Goal: Information Seeking & Learning: Learn about a topic

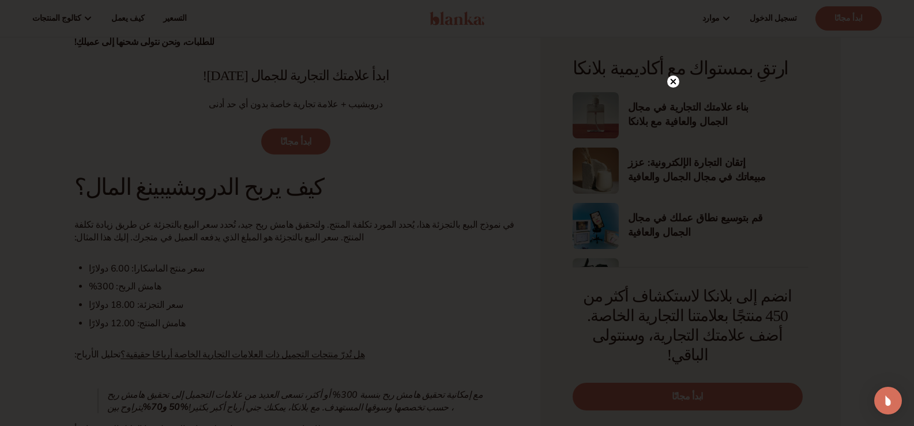
scroll to position [806, 0]
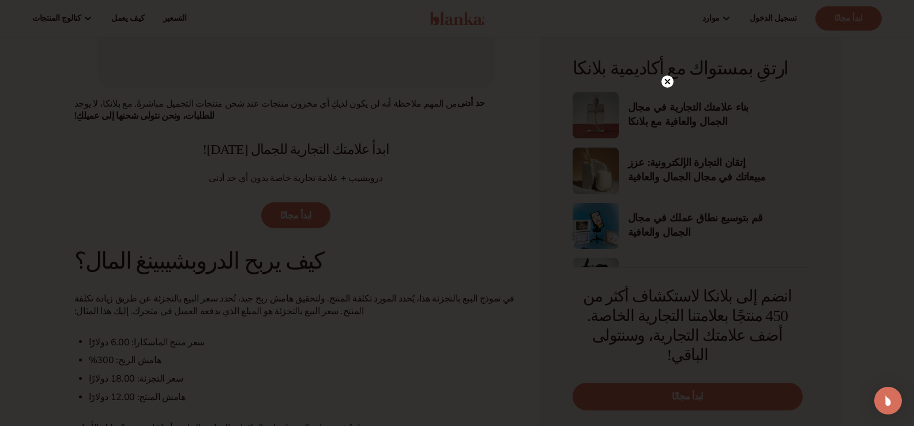
click at [664, 77] on circle at bounding box center [667, 82] width 12 height 12
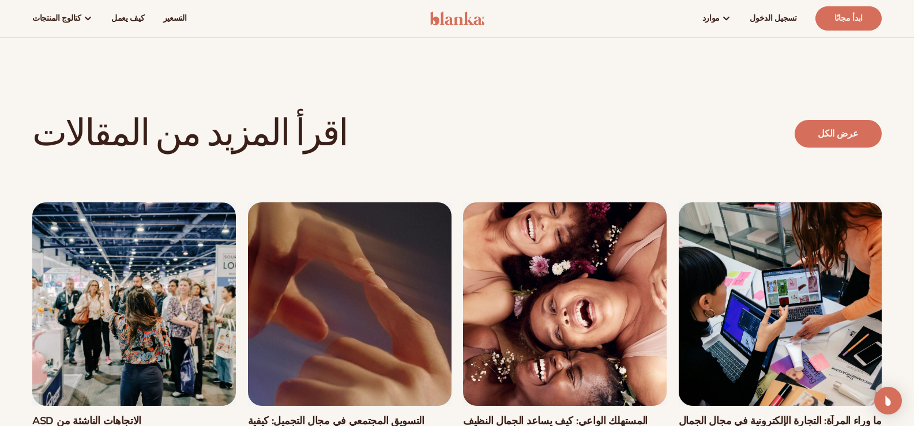
scroll to position [4035, 0]
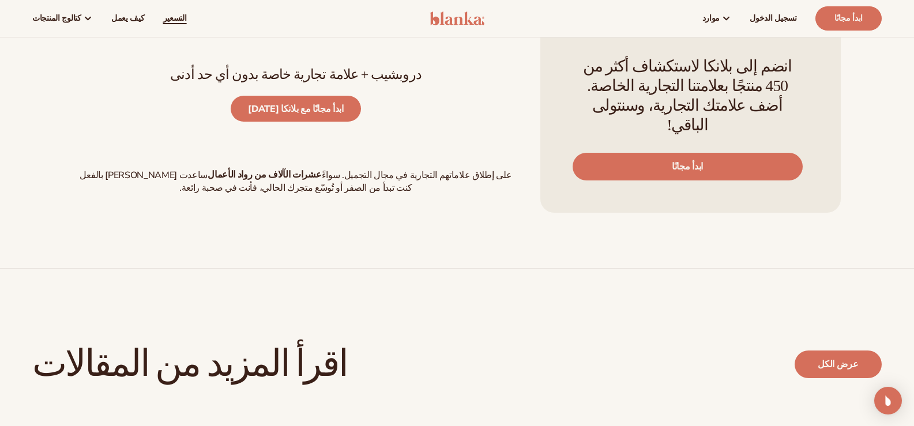
click at [165, 19] on font "التسعير" at bounding box center [175, 18] width 24 height 11
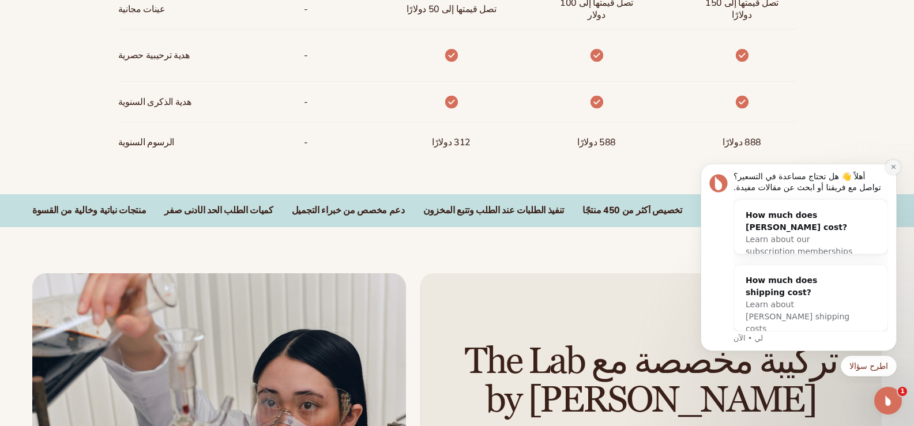
click at [898, 169] on button "رفض الإشعار" at bounding box center [892, 167] width 15 height 15
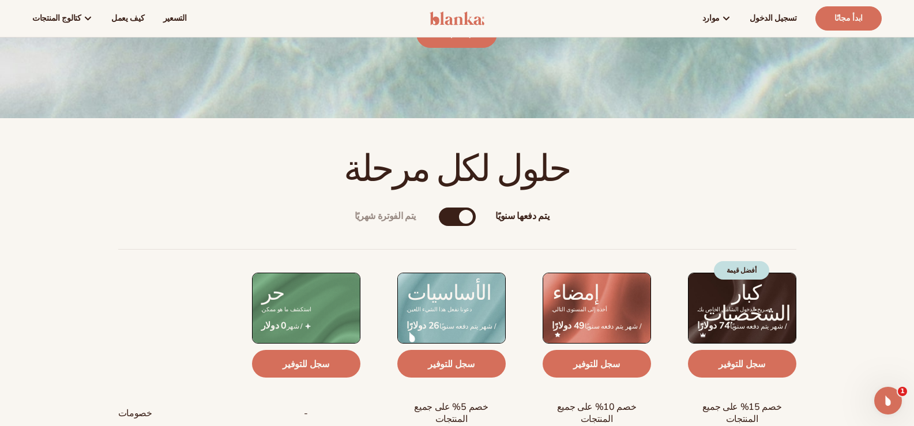
scroll to position [231, 0]
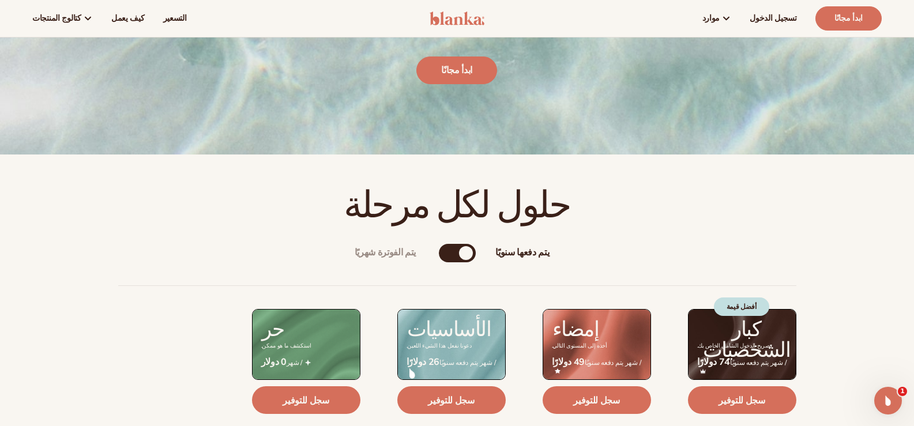
click at [465, 251] on div "يتم دفعها سنويًا" at bounding box center [466, 253] width 14 height 14
click at [472, 254] on div "يتم دفعها سنويًا" at bounding box center [466, 253] width 14 height 14
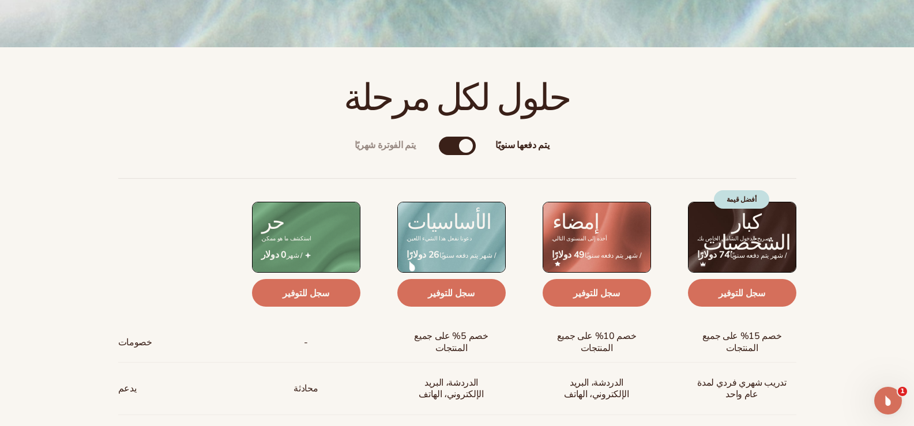
scroll to position [346, 0]
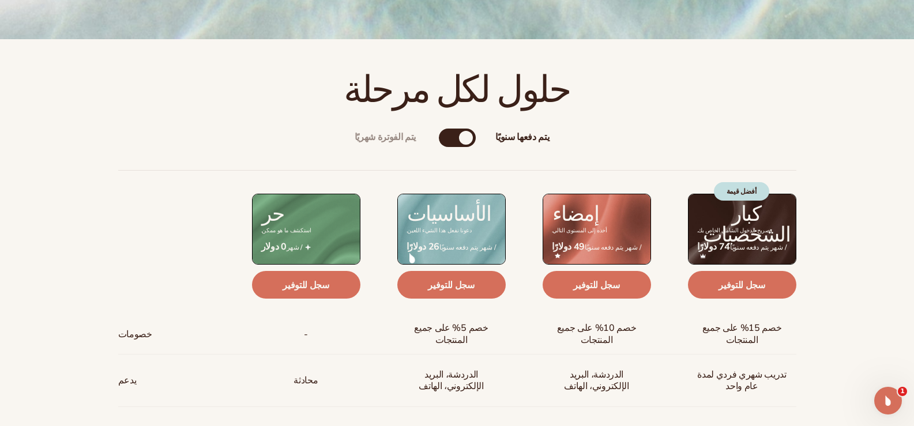
click at [458, 140] on div "يتم الفوترة شهريًا يتم دفعها سنويًا" at bounding box center [457, 138] width 37 height 18
drag, startPoint x: 471, startPoint y: 135, endPoint x: 413, endPoint y: 134, distance: 57.6
click at [451, 139] on div "يتم الفوترة شهريًا" at bounding box center [446, 138] width 14 height 14
click at [472, 135] on div "يتم دفعها سنويًا" at bounding box center [469, 138] width 14 height 14
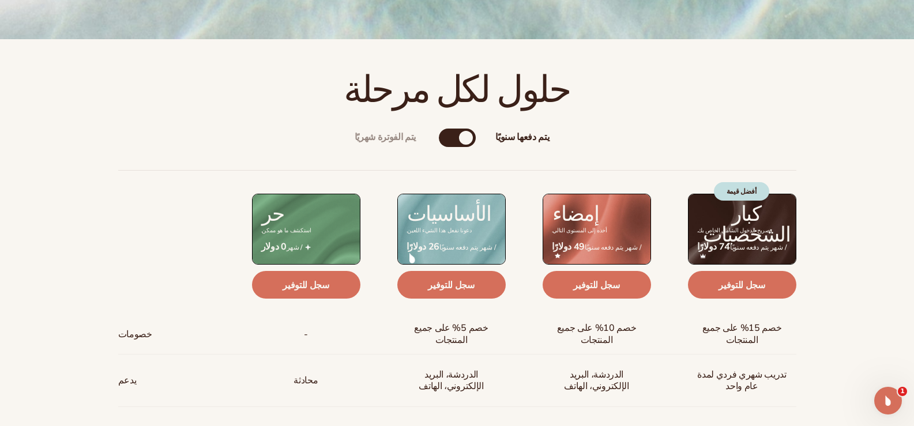
click at [451, 142] on div "يتم الفوترة شهريًا يتم دفعها سنويًا" at bounding box center [457, 138] width 37 height 18
click at [450, 138] on div "يتم الفوترة شهريًا" at bounding box center [446, 138] width 14 height 14
click at [465, 140] on div "يتم دفعها سنويًا" at bounding box center [469, 138] width 14 height 14
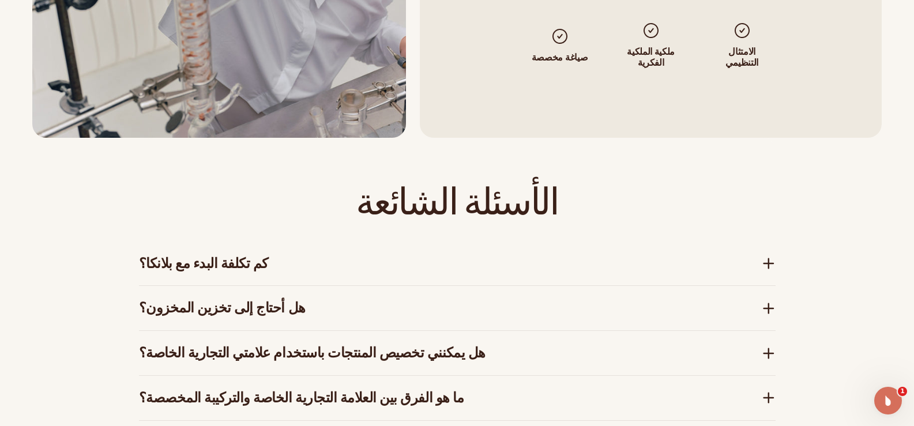
scroll to position [1614, 0]
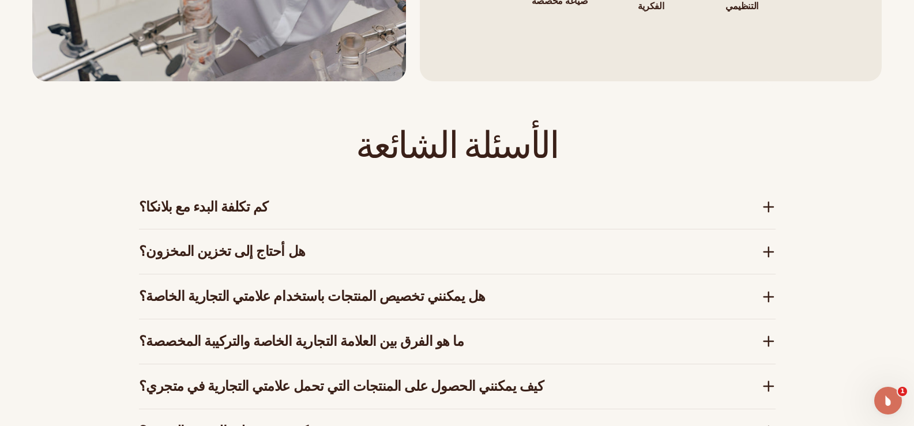
click at [771, 210] on icon at bounding box center [768, 207] width 14 height 14
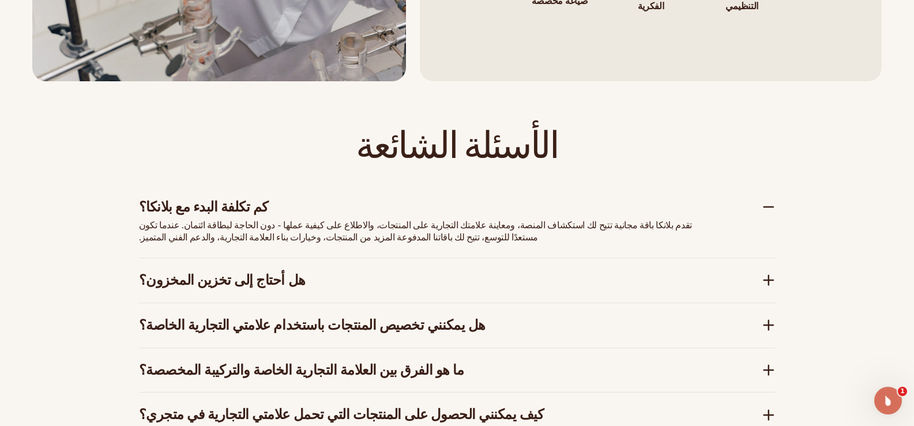
click at [771, 210] on icon at bounding box center [768, 207] width 14 height 14
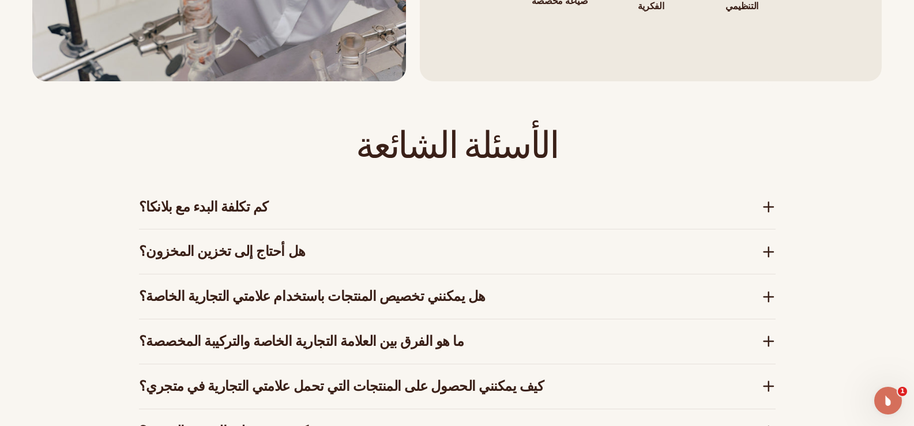
click at [771, 252] on icon at bounding box center [768, 252] width 9 height 0
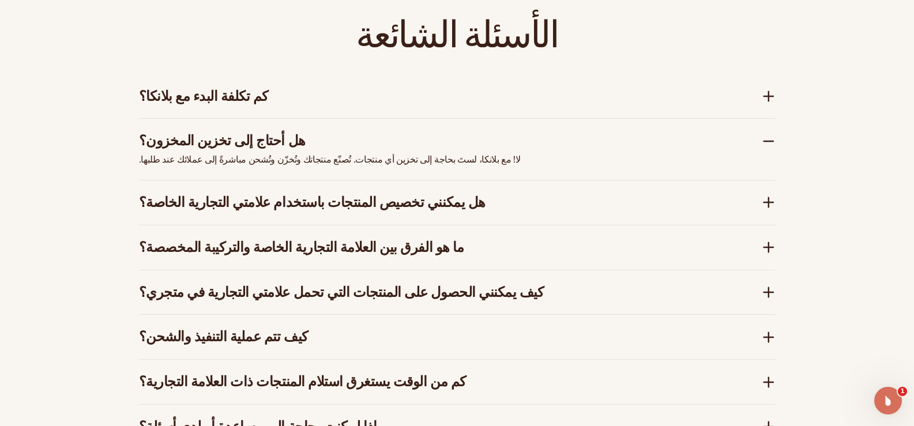
scroll to position [1729, 0]
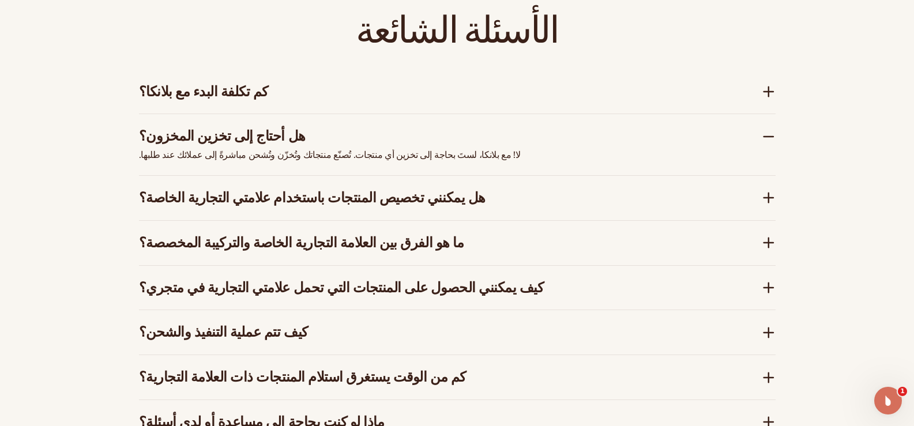
click at [765, 141] on icon at bounding box center [768, 137] width 14 height 14
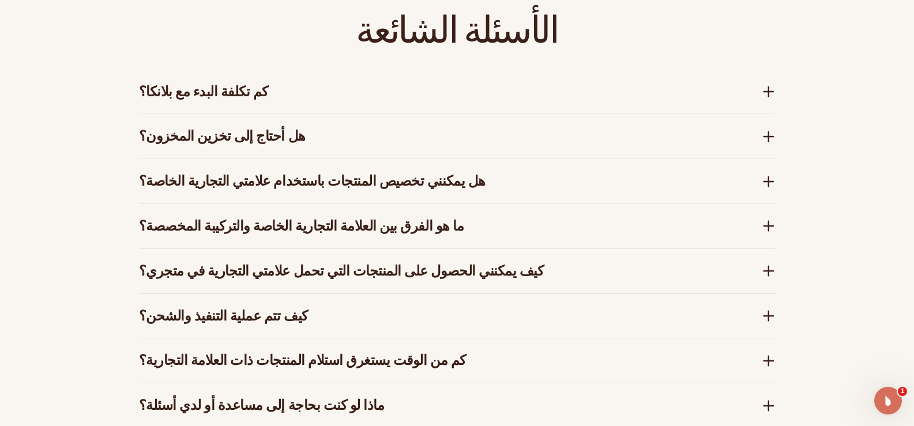
click at [771, 190] on div "هل يمكنني تخصيص المنتجات باستخدام علامتي التجارية الخاصة؟" at bounding box center [457, 181] width 636 height 44
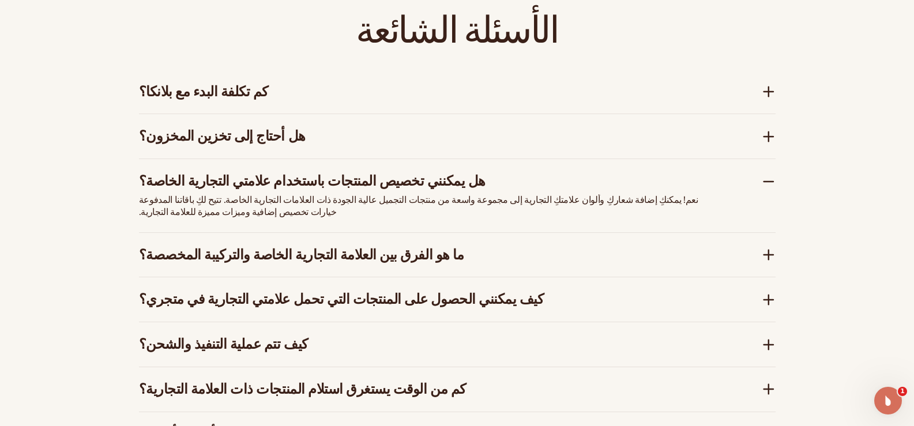
click at [760, 177] on div "هل يمكنني تخصيص المنتجات باستخدام علامتي التجارية الخاصة؟" at bounding box center [450, 181] width 622 height 17
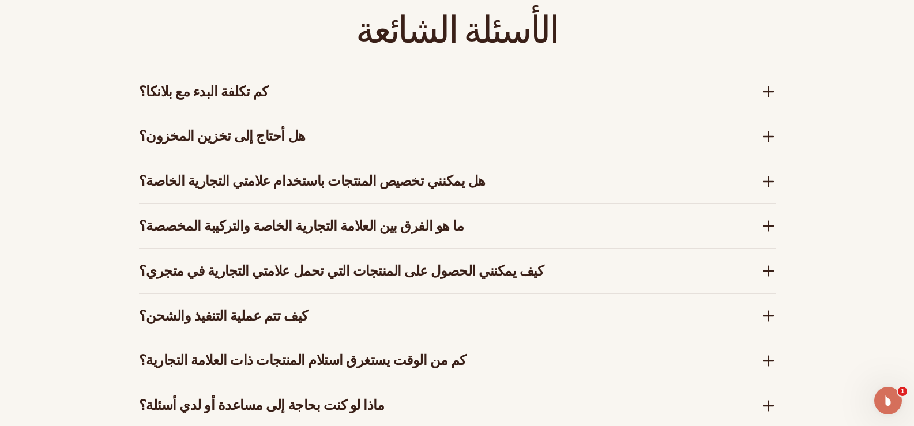
click at [756, 223] on div "ما هو الفرق بين العلامة التجارية الخاصة والتركيبة المخصصة؟" at bounding box center [450, 226] width 622 height 17
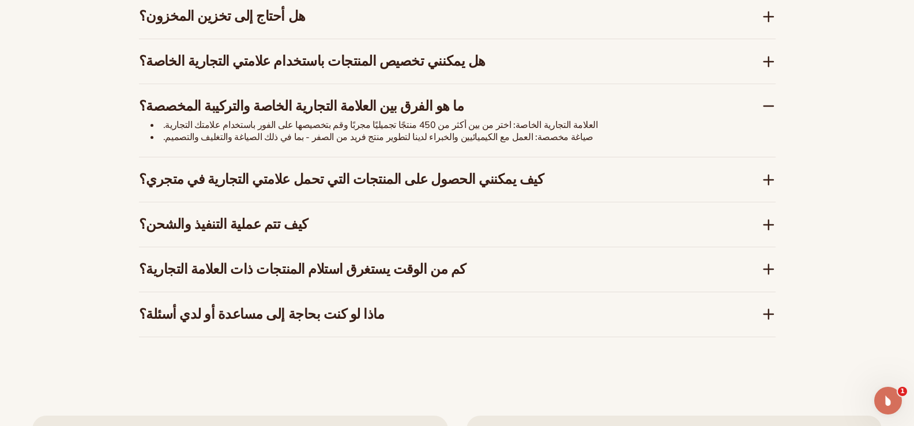
scroll to position [1902, 0]
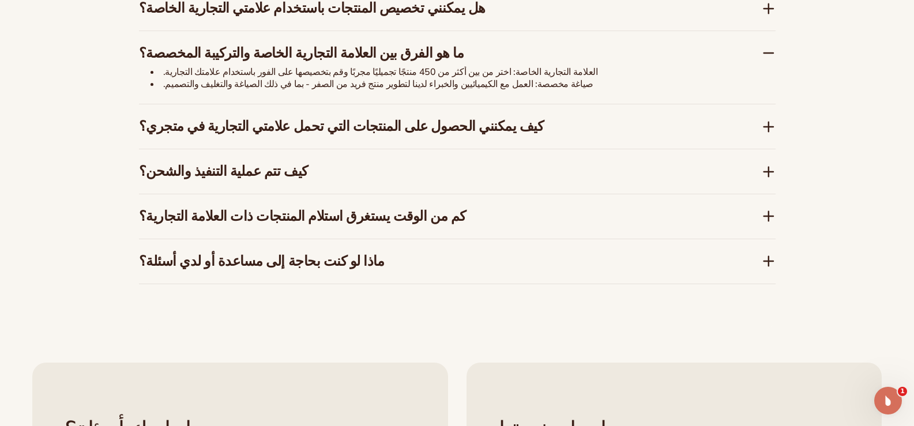
click at [779, 127] on div "الأسئلة الشائعة كم تكلفة البدء مع بلانكا؟ تقدم بلانكا باقة مجانية تتيح لك استكش…" at bounding box center [457, 61] width 701 height 537
click at [772, 132] on icon at bounding box center [768, 127] width 14 height 14
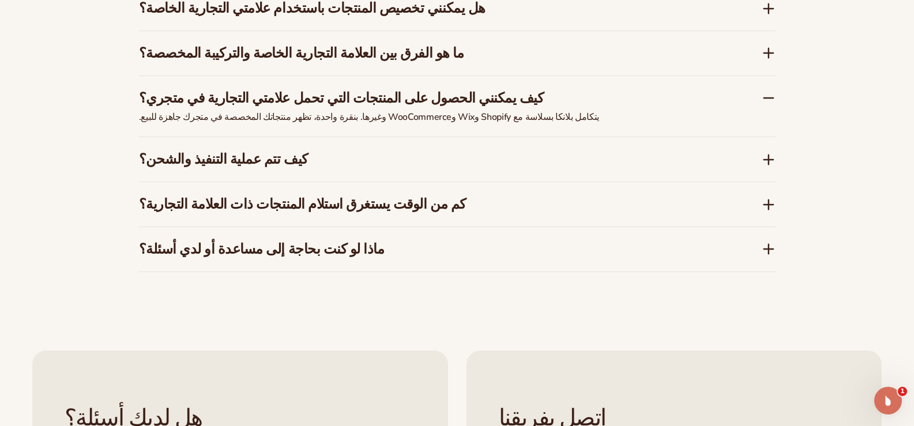
click at [763, 162] on icon at bounding box center [768, 160] width 14 height 14
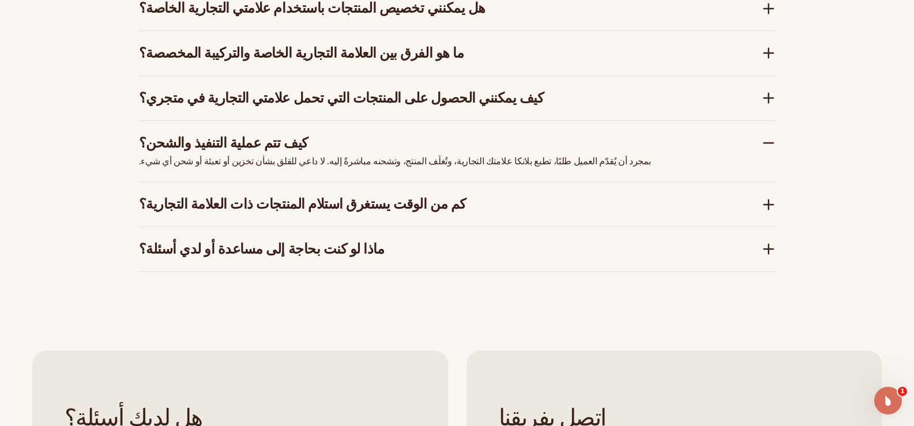
click at [779, 207] on div "الأسئلة الشائعة كم تكلفة البدء مع بلانكا؟ تقدم بلانكا باقة مجانية تتيح لك استكش…" at bounding box center [457, 55] width 701 height 524
click at [768, 200] on icon at bounding box center [768, 203] width 0 height 9
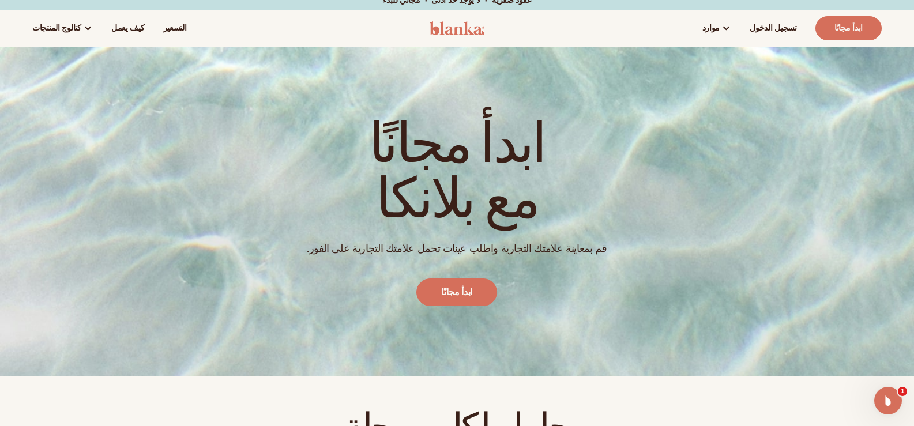
scroll to position [0, 0]
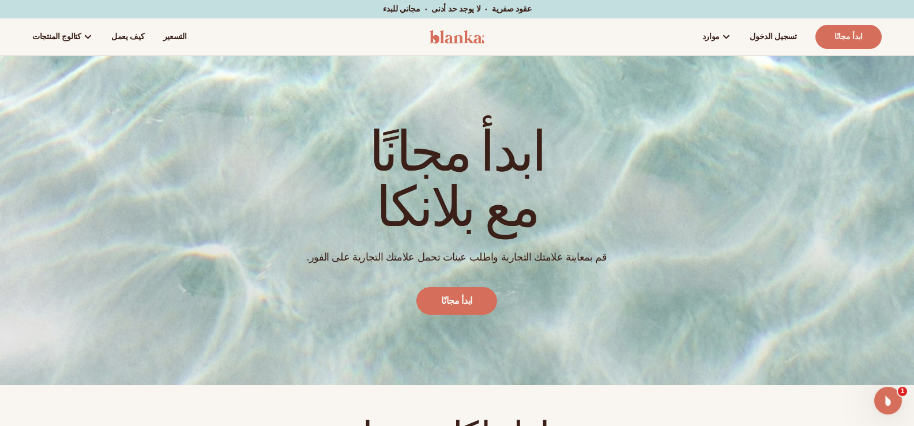
click at [489, 108] on div "ابدأ مجانًا مع بلانكا قم بمعاينة علامتك التجارية واطلب عينات تحمل علامتك التجار…" at bounding box center [457, 220] width 300 height 235
drag, startPoint x: 459, startPoint y: 37, endPoint x: 390, endPoint y: 170, distance: 149.5
click at [390, 170] on font "ابدأ مجانًا" at bounding box center [456, 153] width 175 height 67
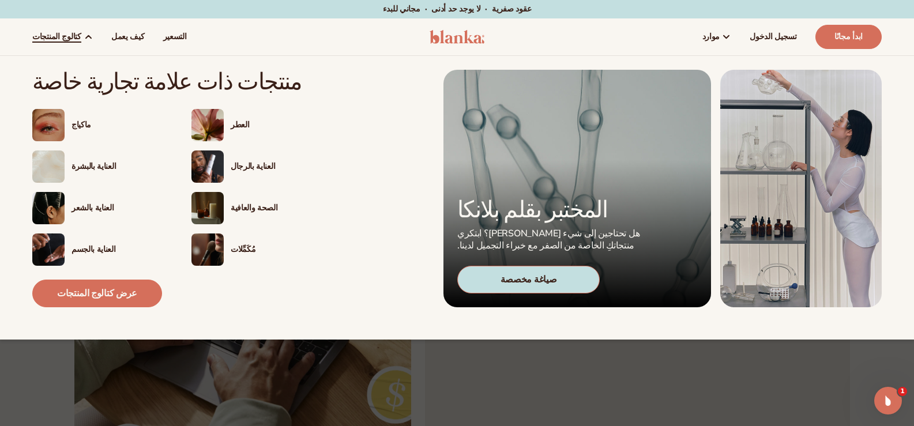
click at [201, 206] on img at bounding box center [207, 208] width 32 height 32
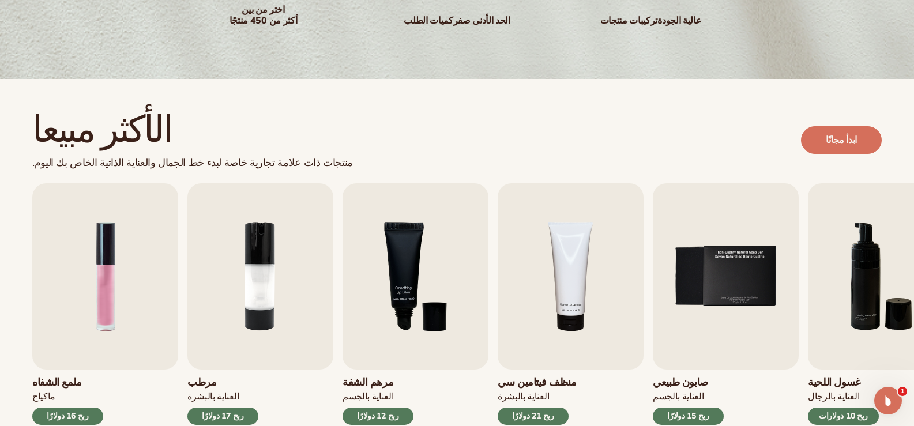
scroll to position [346, 0]
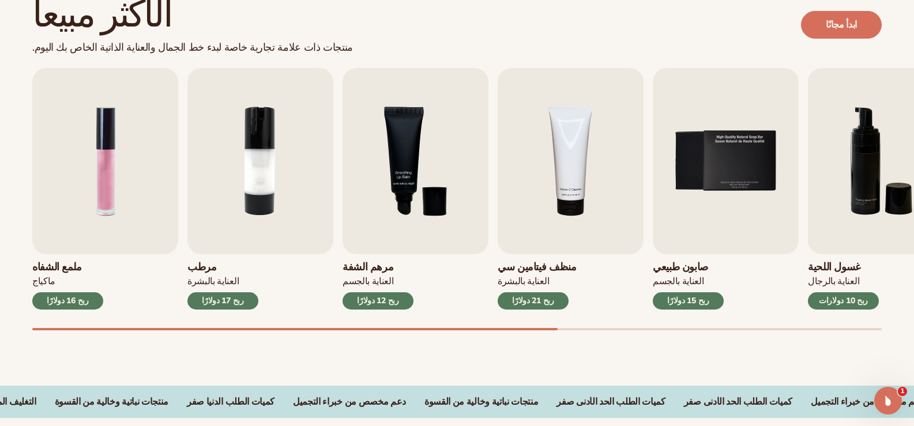
click at [351, 297] on div "ملمع الشفاه ماكياج ربح 16 دولارًا مرطب العناية بالبشرة ربح 17 دولارًا العناية ب…" at bounding box center [472, 199] width 881 height 262
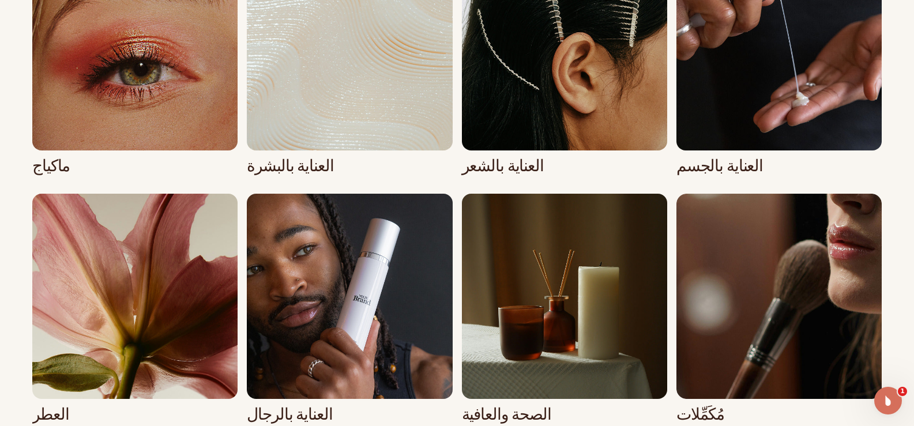
scroll to position [1268, 0]
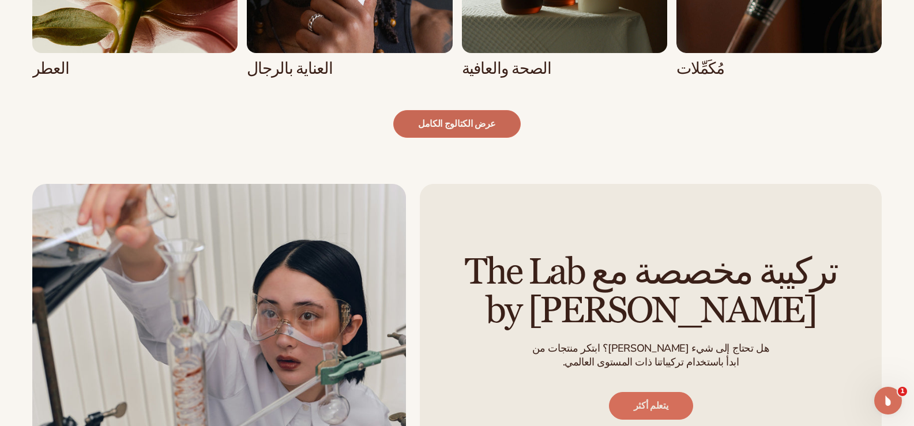
click at [446, 119] on font "عرض الكتالوج الكامل" at bounding box center [457, 124] width 78 height 13
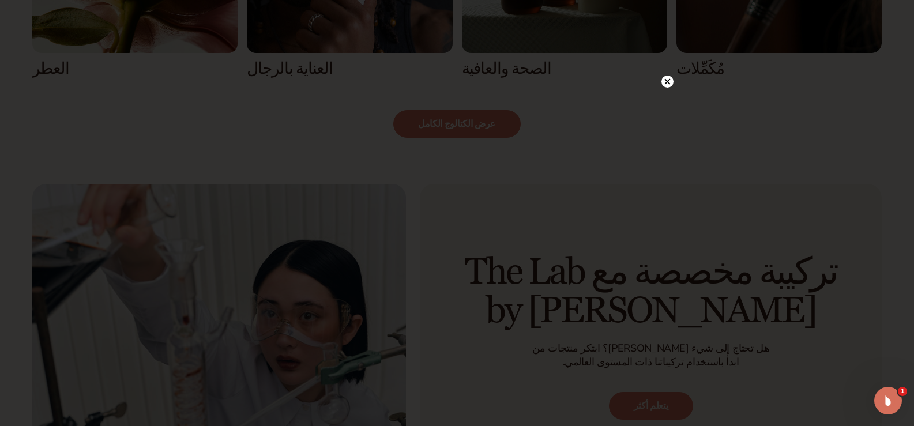
click at [666, 83] on icon at bounding box center [667, 82] width 6 height 6
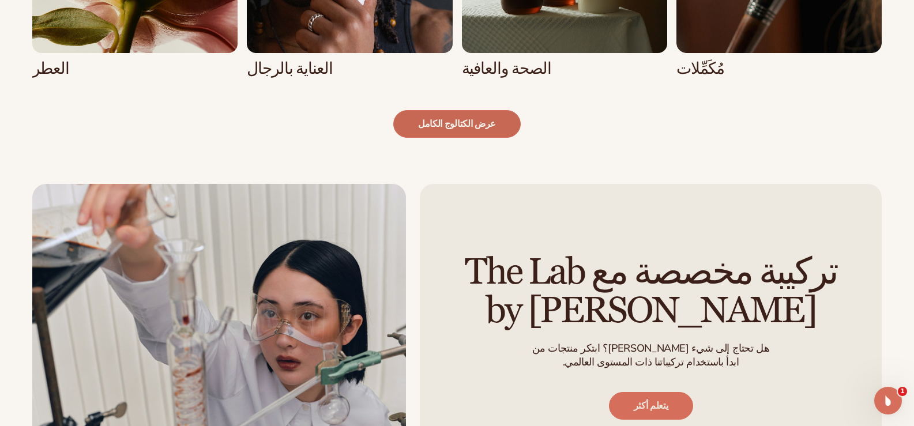
click at [437, 123] on font "عرض الكتالوج الكامل" at bounding box center [457, 124] width 78 height 13
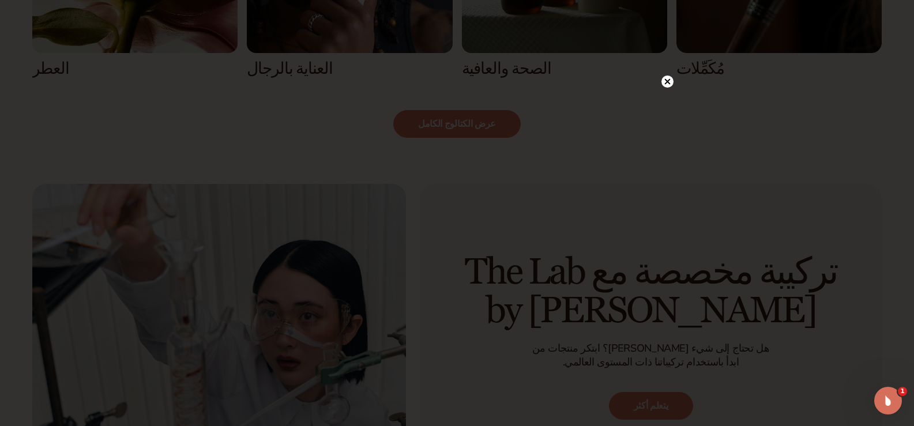
click at [661, 82] on circle at bounding box center [667, 82] width 12 height 12
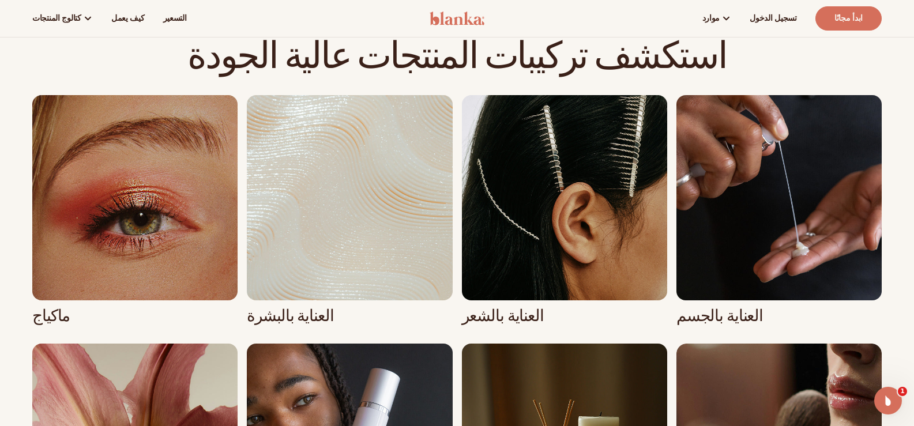
scroll to position [749, 0]
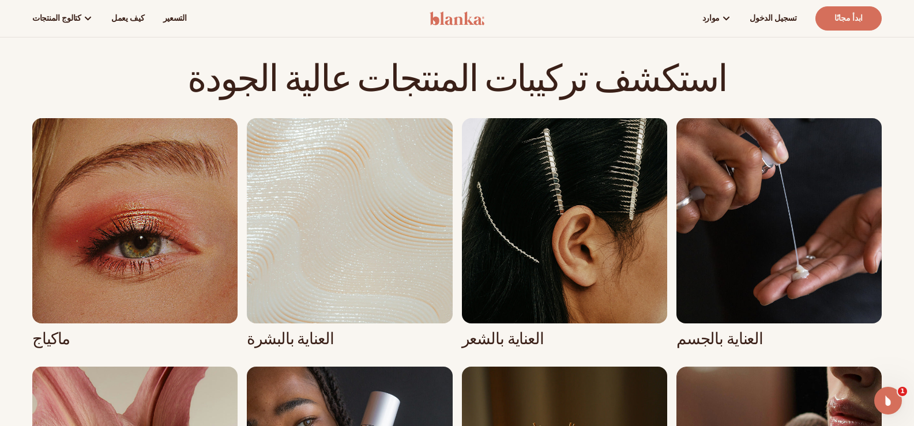
click at [326, 211] on link "2 / 8" at bounding box center [349, 233] width 205 height 230
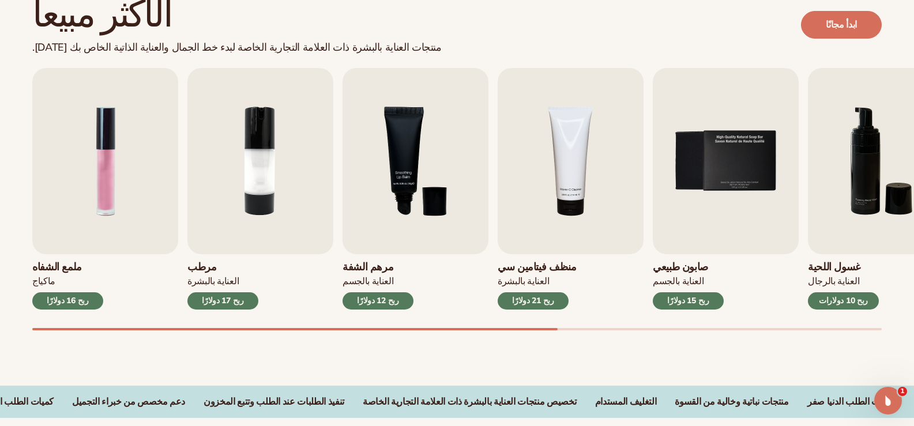
drag, startPoint x: 435, startPoint y: 331, endPoint x: 492, endPoint y: 327, distance: 56.6
click at [492, 327] on div "الأكثر مبيعا منتجات العناية بالبشرة ذات العلامة التجارية الخاصة لبدء خط الجمال …" at bounding box center [457, 175] width 914 height 422
drag, startPoint x: 496, startPoint y: 326, endPoint x: 529, endPoint y: 325, distance: 32.3
click at [529, 325] on div "ملمع الشفاه ماكياج ربح 16 دولارًا مرطب العناية بالبشرة ربح 17 دولارًا العناية ب…" at bounding box center [472, 199] width 881 height 262
drag, startPoint x: 529, startPoint y: 326, endPoint x: 620, endPoint y: 329, distance: 91.1
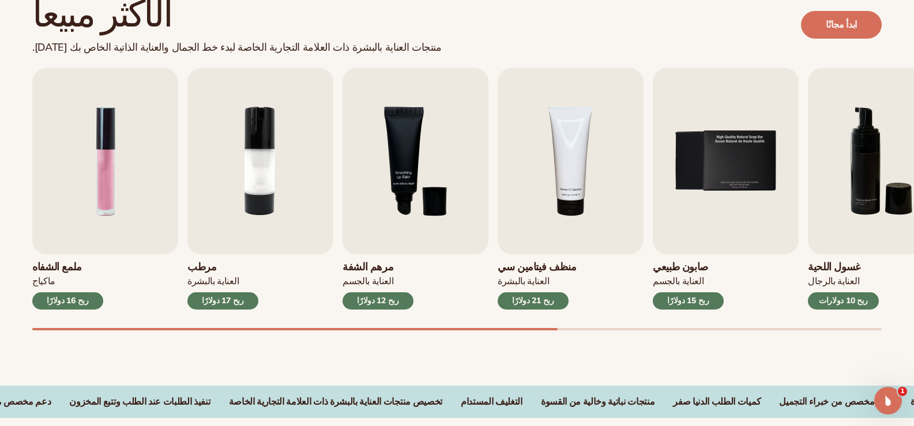
click at [620, 329] on div "ملمع الشفاه ماكياج ربح 16 دولارًا مرطب العناية بالبشرة ربح 17 دولارًا العناية ب…" at bounding box center [472, 199] width 881 height 262
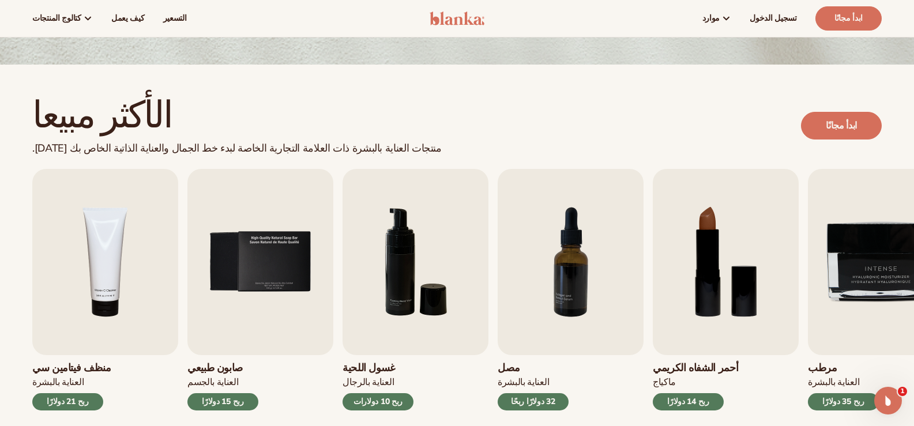
scroll to position [173, 0]
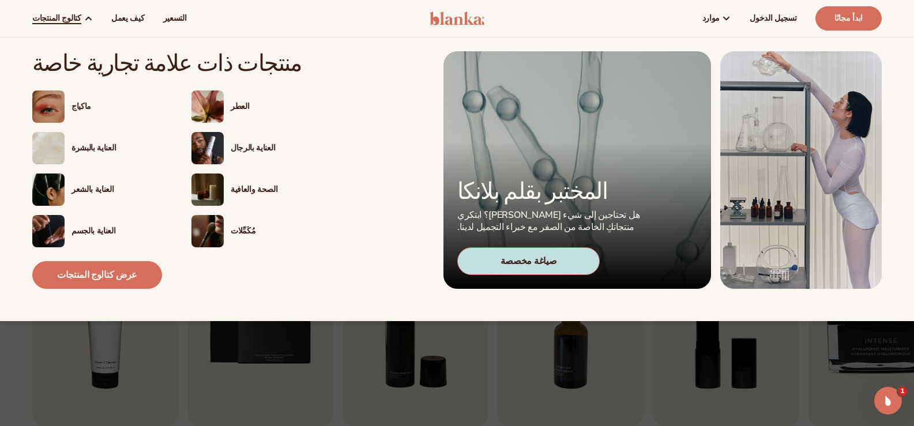
click at [39, 221] on img at bounding box center [48, 231] width 32 height 32
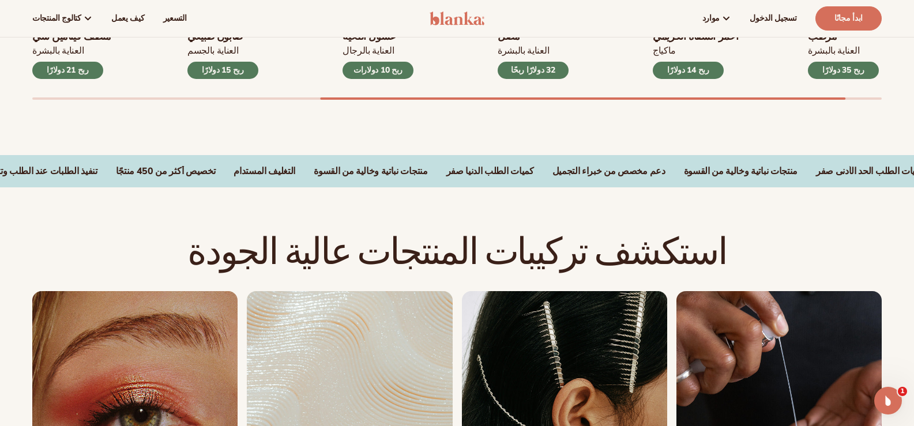
scroll to position [403, 0]
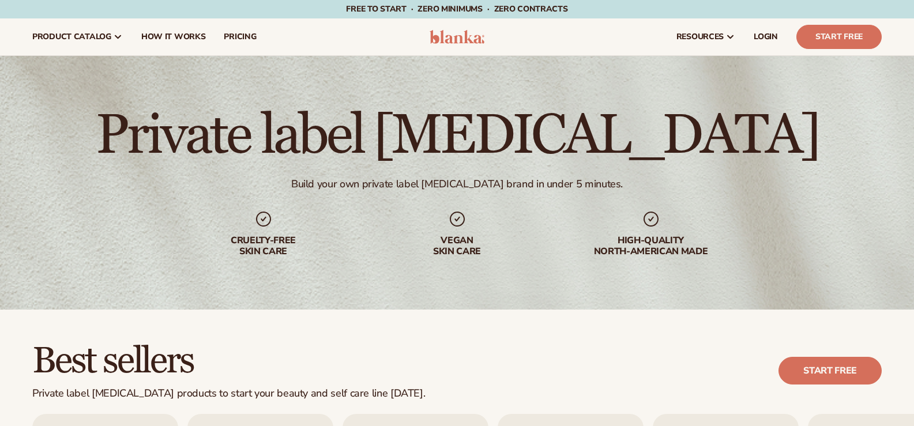
scroll to position [173, 0]
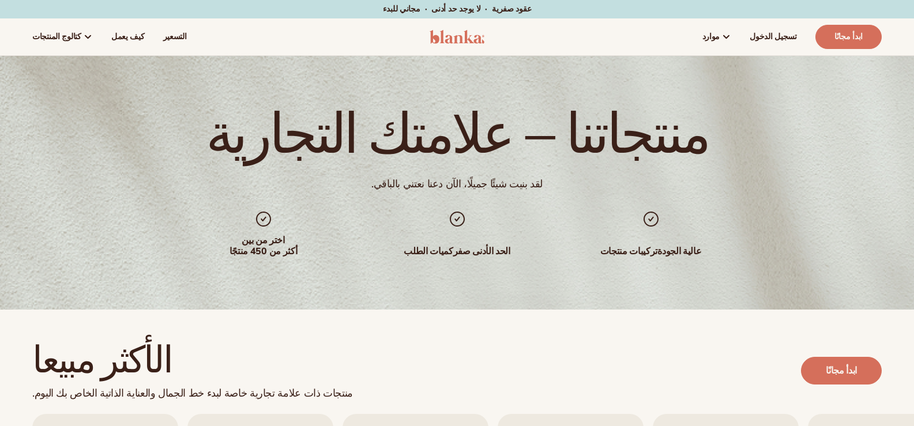
scroll to position [749, 0]
